Goal: Check status: Check status

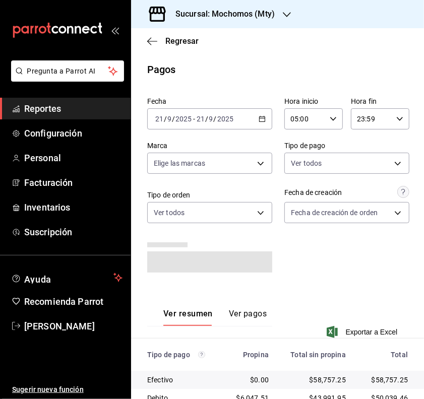
click at [328, 108] on div "05:00 Hora inicio" at bounding box center [313, 118] width 59 height 21
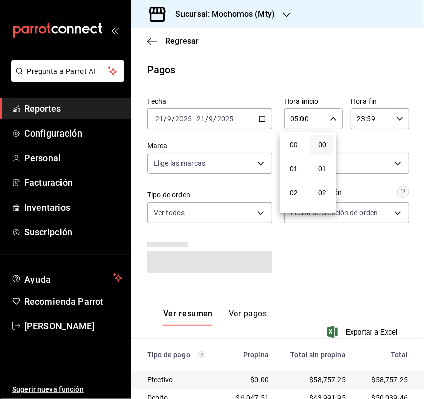
scroll to position [119, 0]
click at [296, 137] on button "05" at bounding box center [294, 147] width 24 height 20
click at [328, 80] on div at bounding box center [212, 199] width 424 height 399
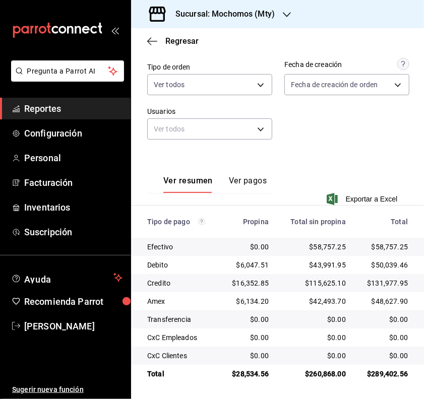
scroll to position [129, 0]
click at [258, 180] on button "Ver pagos" at bounding box center [248, 184] width 38 height 17
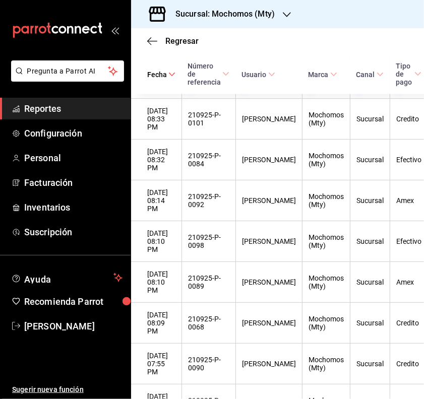
scroll to position [570, 0]
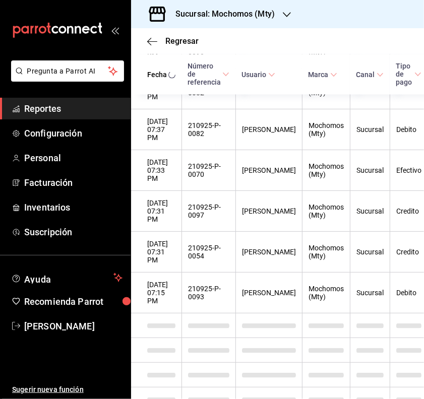
drag, startPoint x: 275, startPoint y: 389, endPoint x: 316, endPoint y: 393, distance: 41.6
click at [316, 393] on div "Regresar Pagos Fecha [DATE] [DATE] - [DATE] [DATE] Hora inicio 05:00 Hora inici…" at bounding box center [277, 213] width 293 height 371
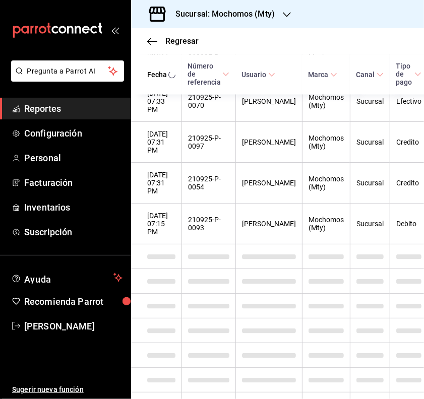
drag, startPoint x: 316, startPoint y: 393, endPoint x: 286, endPoint y: 344, distance: 58.0
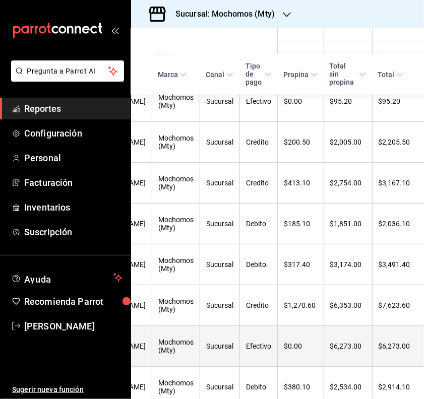
scroll to position [1010, 150]
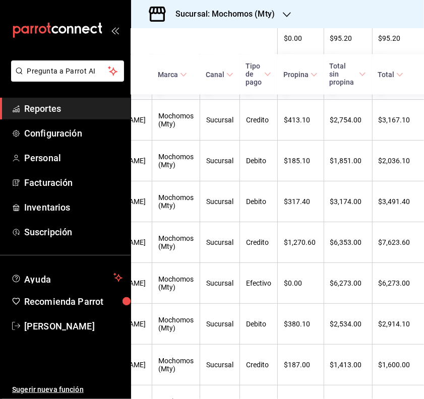
click at [386, 83] on th "Total" at bounding box center [401, 74] width 59 height 40
click at [382, 81] on th "Total" at bounding box center [401, 74] width 59 height 40
click at [397, 75] on \(Stroke\) at bounding box center [400, 75] width 6 height 4
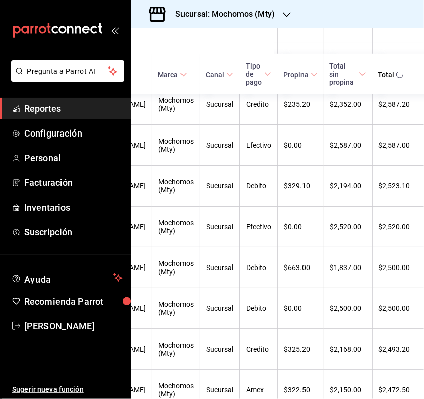
scroll to position [2067, 150]
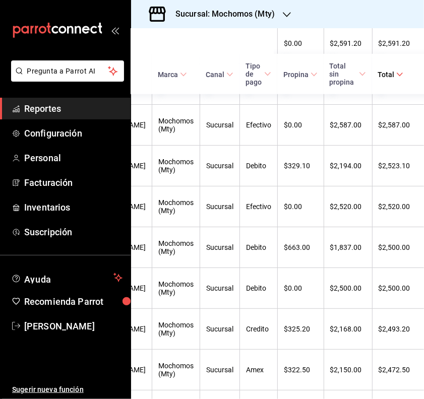
drag, startPoint x: 397, startPoint y: 288, endPoint x: 253, endPoint y: 280, distance: 144.4
drag, startPoint x: 253, startPoint y: 280, endPoint x: 341, endPoint y: 316, distance: 94.6
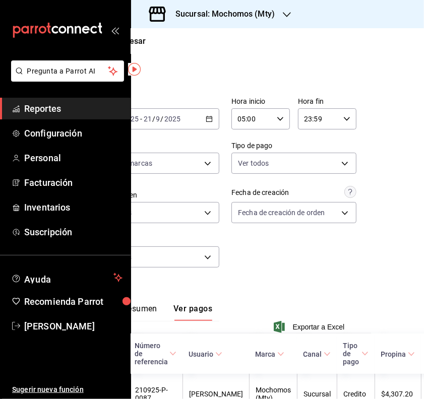
scroll to position [0, 0]
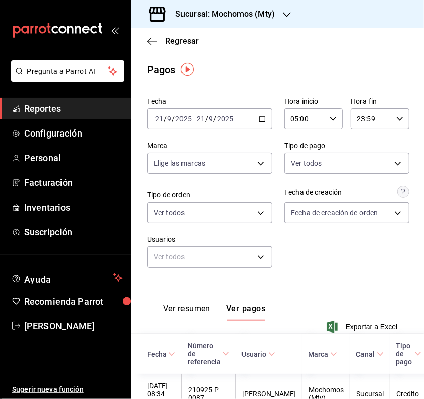
click at [194, 314] on button "Ver resumen" at bounding box center [186, 312] width 47 height 17
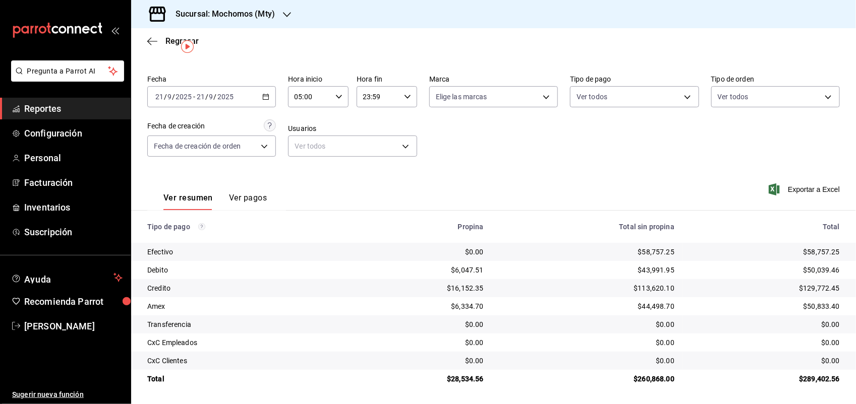
scroll to position [23, 0]
